Goal: Navigation & Orientation: Find specific page/section

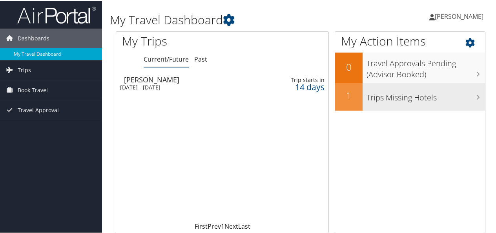
click at [397, 96] on h3 "Trips Missing Hotels" at bounding box center [426, 95] width 119 height 15
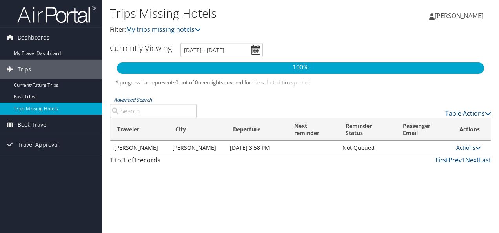
click at [457, 14] on span "[PERSON_NAME]" at bounding box center [459, 15] width 49 height 9
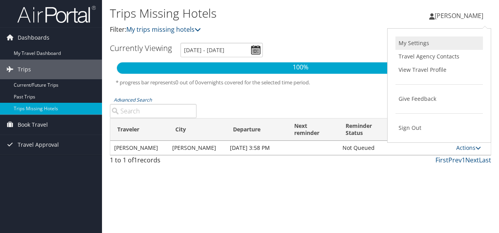
click at [417, 43] on link "My Settings" at bounding box center [440, 43] width 88 height 13
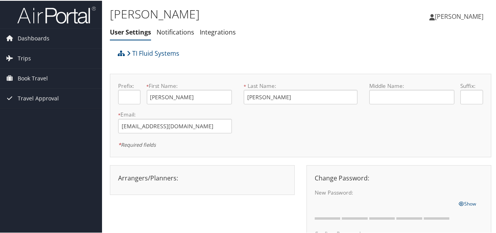
click at [447, 15] on span "[PERSON_NAME]" at bounding box center [459, 15] width 49 height 9
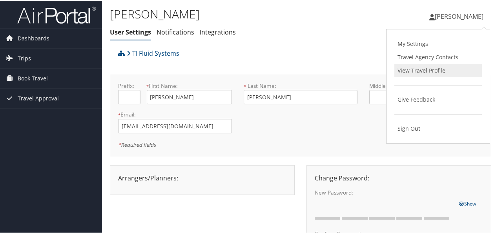
click at [417, 69] on link "View Travel Profile" at bounding box center [438, 69] width 88 height 13
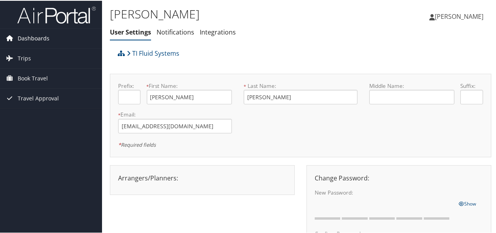
click at [30, 34] on span "Dashboards" at bounding box center [34, 38] width 32 height 20
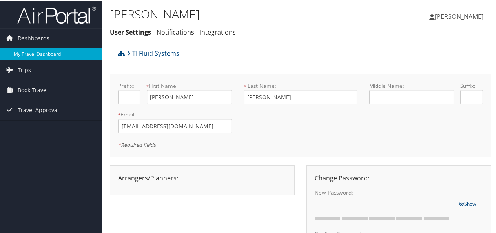
click at [34, 55] on link "My Travel Dashboard" at bounding box center [51, 53] width 102 height 12
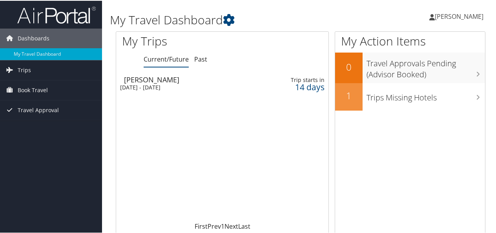
click at [464, 16] on span "[PERSON_NAME]" at bounding box center [459, 15] width 49 height 9
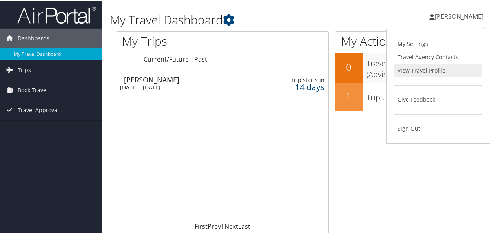
click at [414, 70] on link "View Travel Profile" at bounding box center [438, 69] width 88 height 13
